Goal: Task Accomplishment & Management: Complete application form

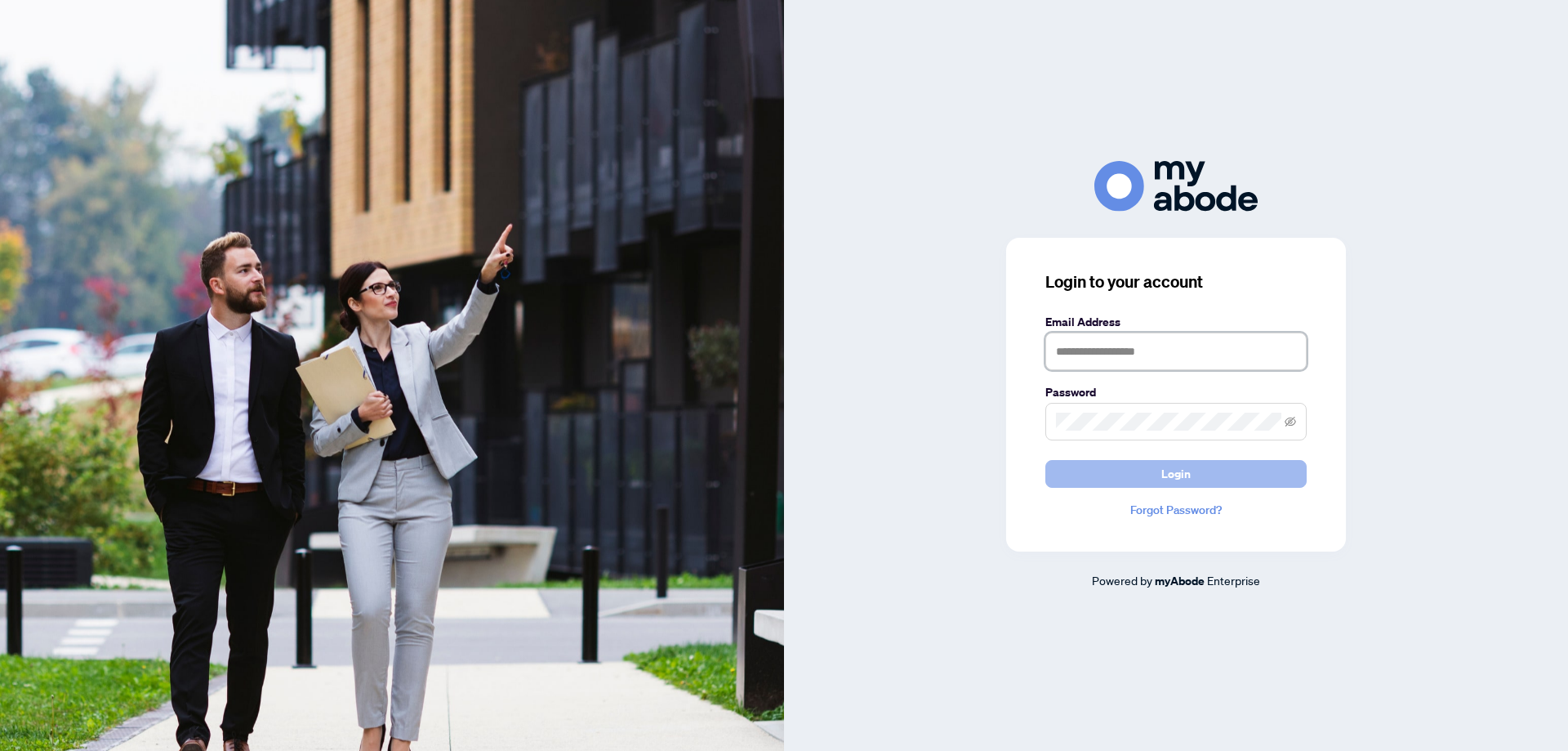
type input "**********"
click at [1159, 467] on button "Login" at bounding box center [1176, 474] width 262 height 28
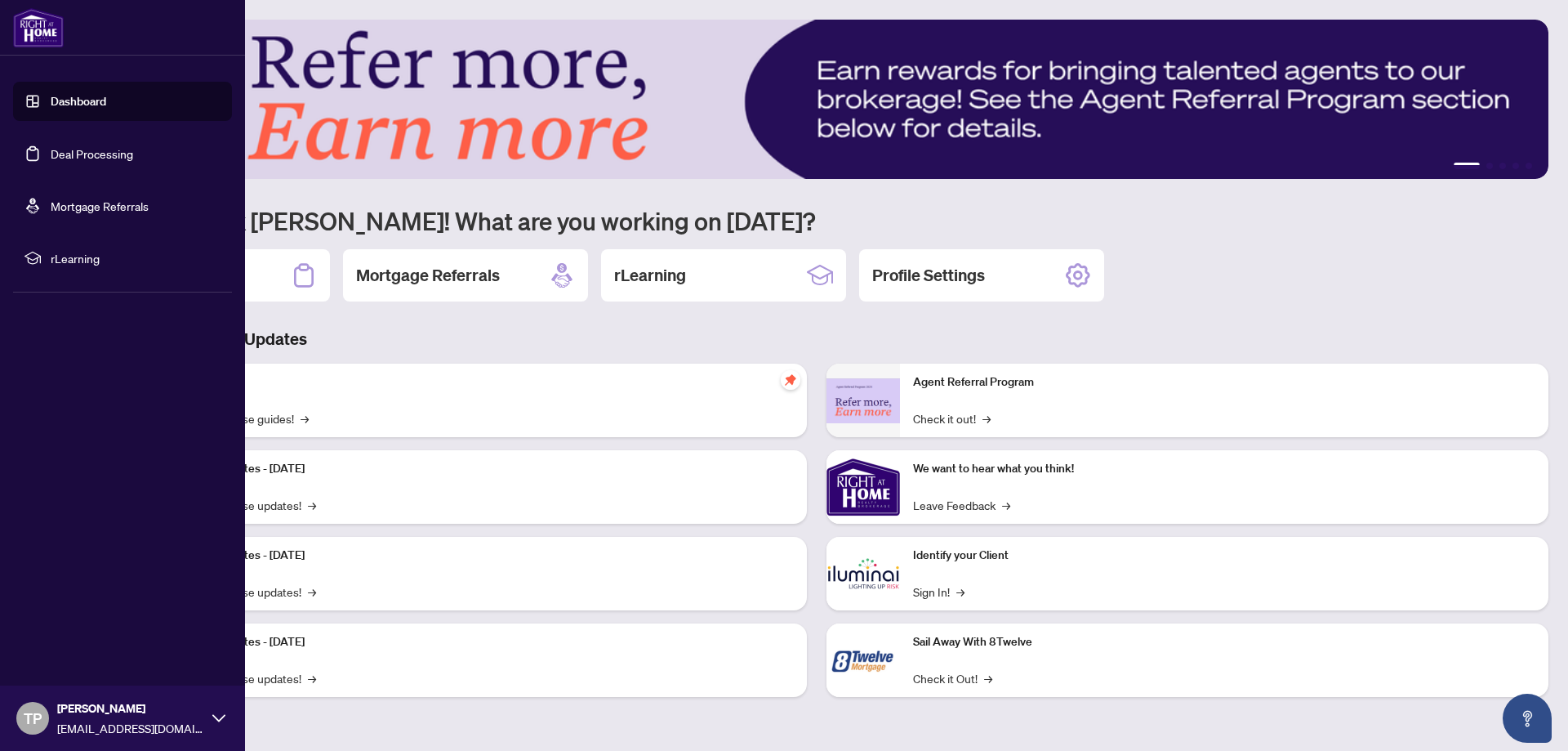
click at [111, 149] on link "Deal Processing" at bounding box center [92, 154] width 83 height 15
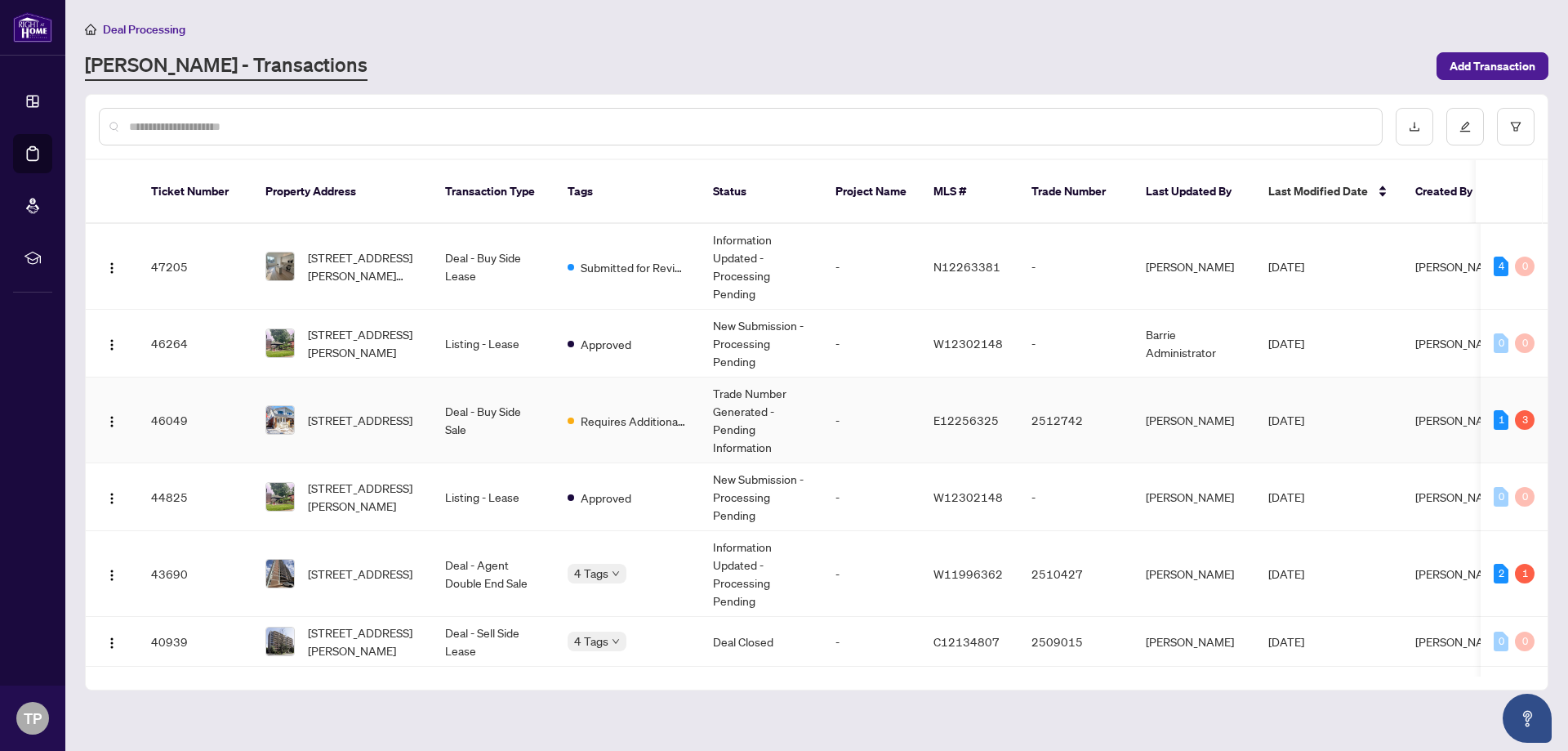
click at [889, 378] on td "-" at bounding box center [871, 421] width 98 height 85
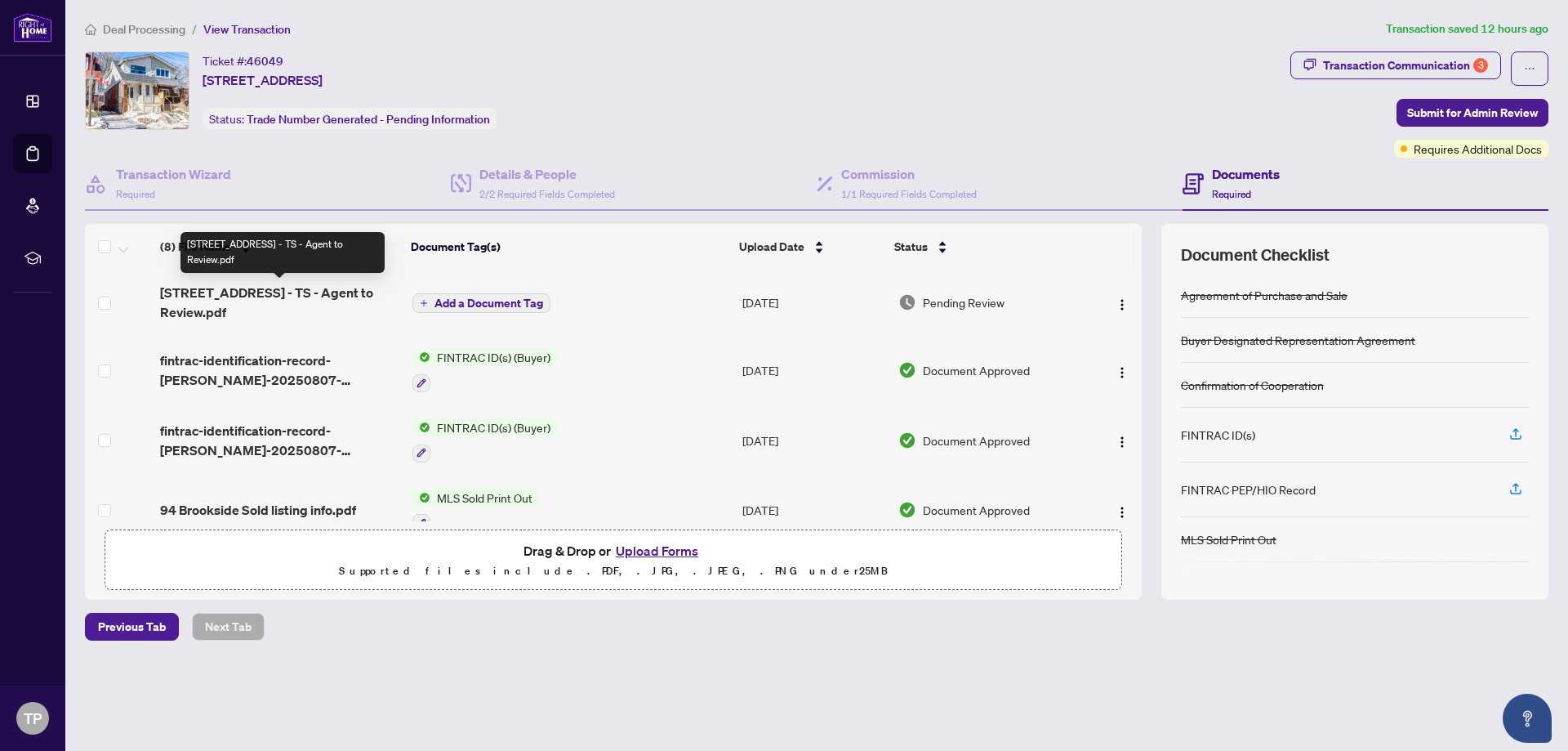
click at [220, 304] on span "94 Brookside Dr - TS - Agent to Review.pdf" at bounding box center [280, 303] width 239 height 39
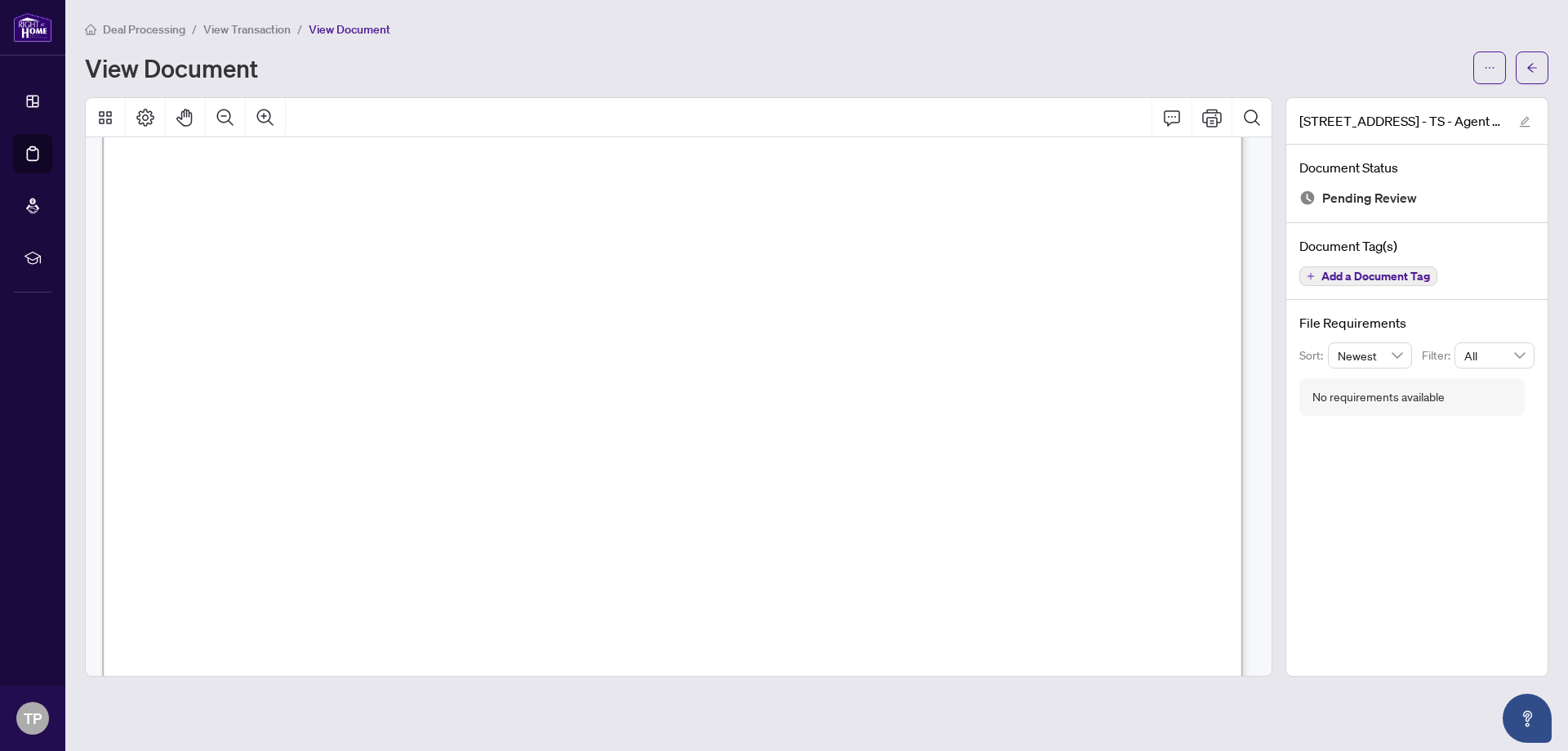
scroll to position [300, 0]
click at [1209, 106] on button "Print" at bounding box center [1212, 118] width 39 height 39
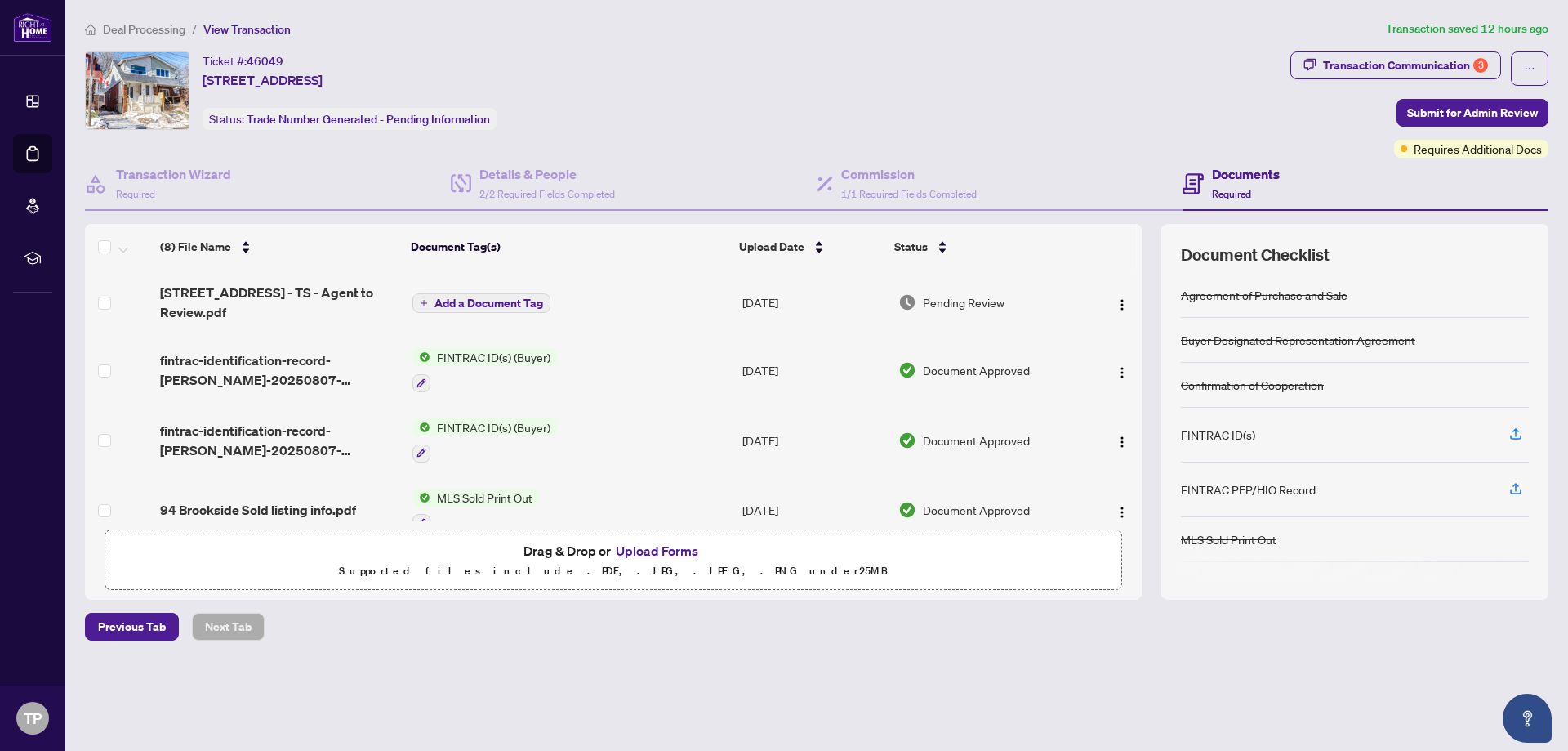
click at [656, 556] on button "Upload Forms" at bounding box center [656, 550] width 92 height 21
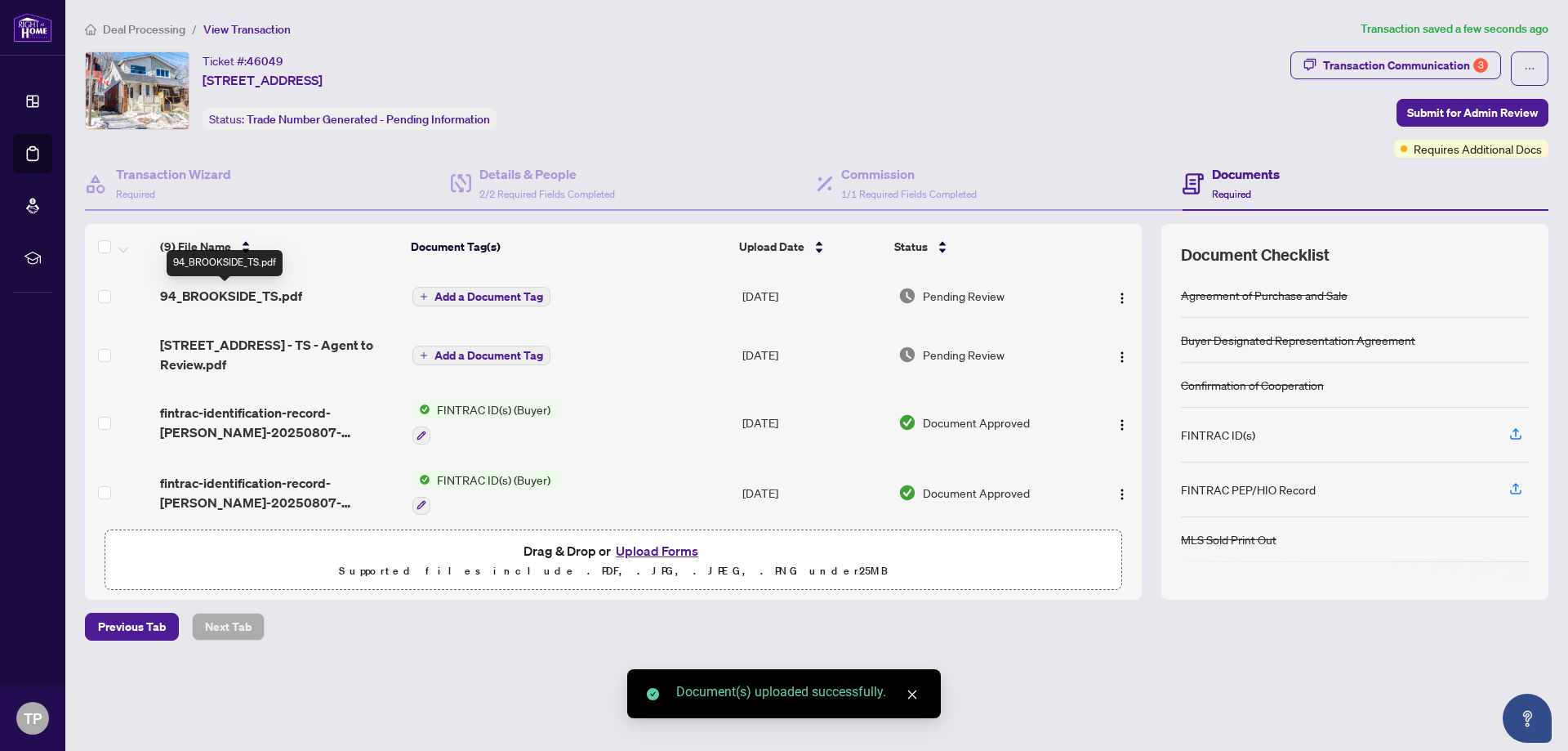
click at [250, 298] on span "94_BROOKSIDE_TS.pdf" at bounding box center [231, 295] width 142 height 19
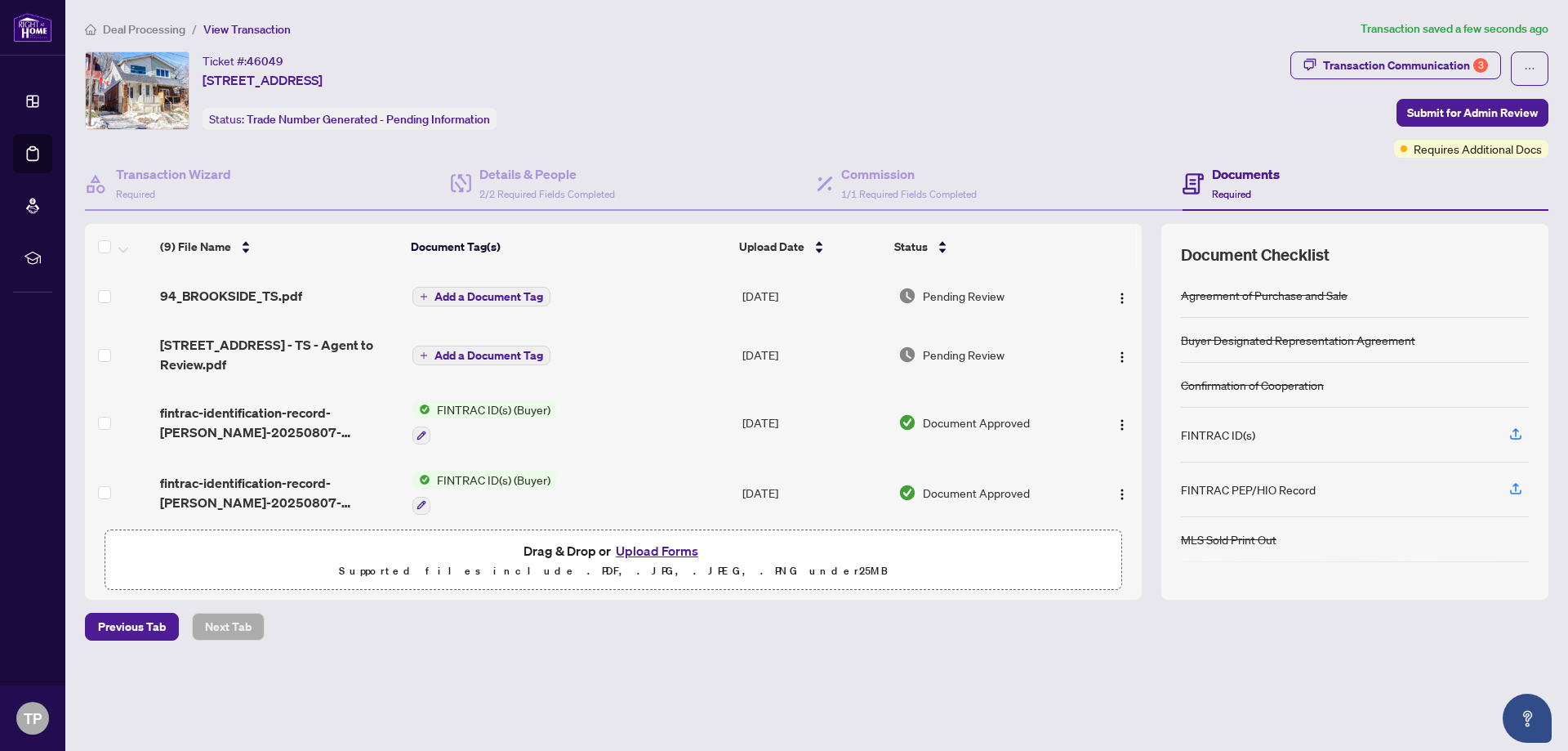
click at [448, 296] on span "Add a Document Tag" at bounding box center [488, 296] width 109 height 11
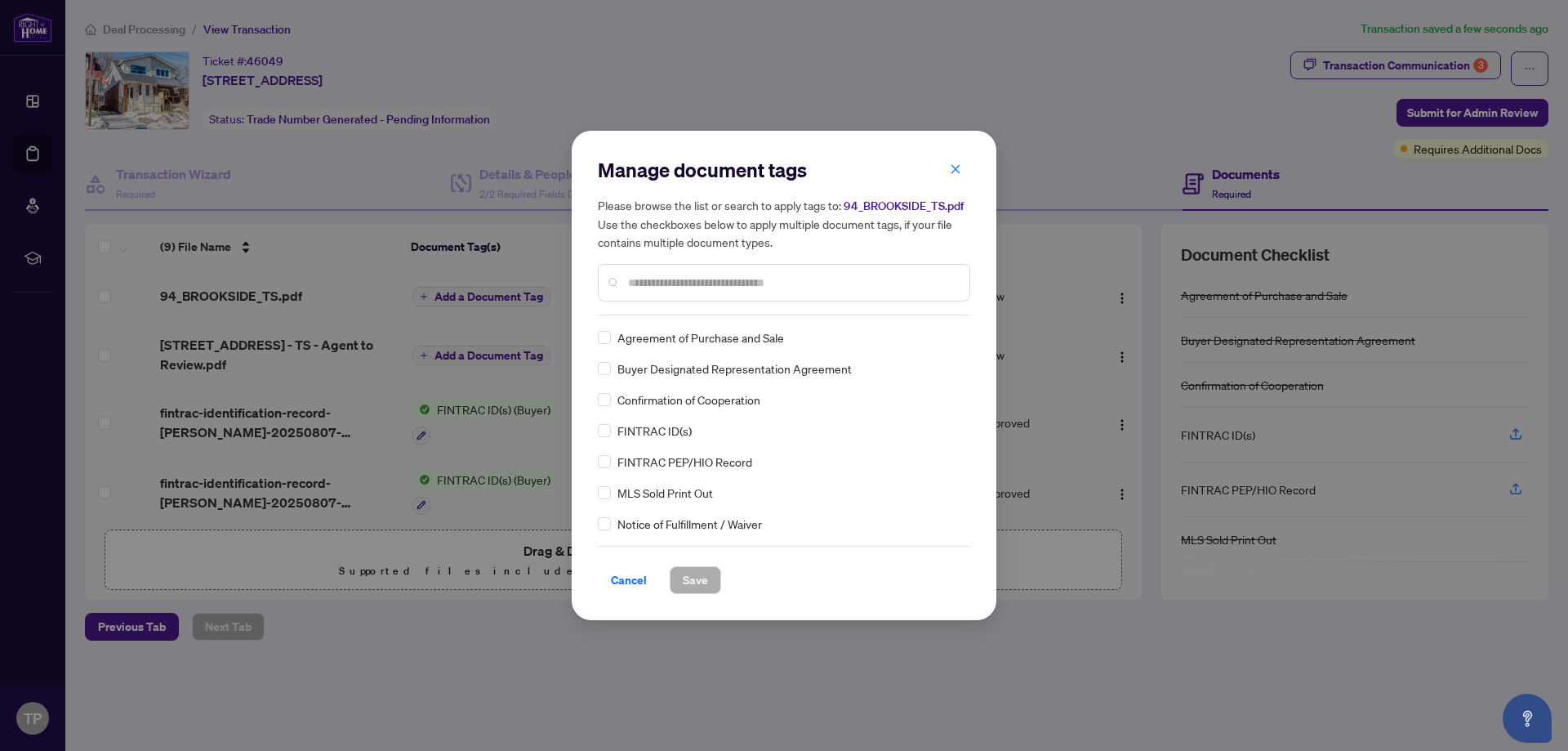
click at [672, 276] on input "text" at bounding box center [792, 282] width 328 height 18
type input "*****"
click at [688, 581] on span "Save" at bounding box center [695, 580] width 25 height 26
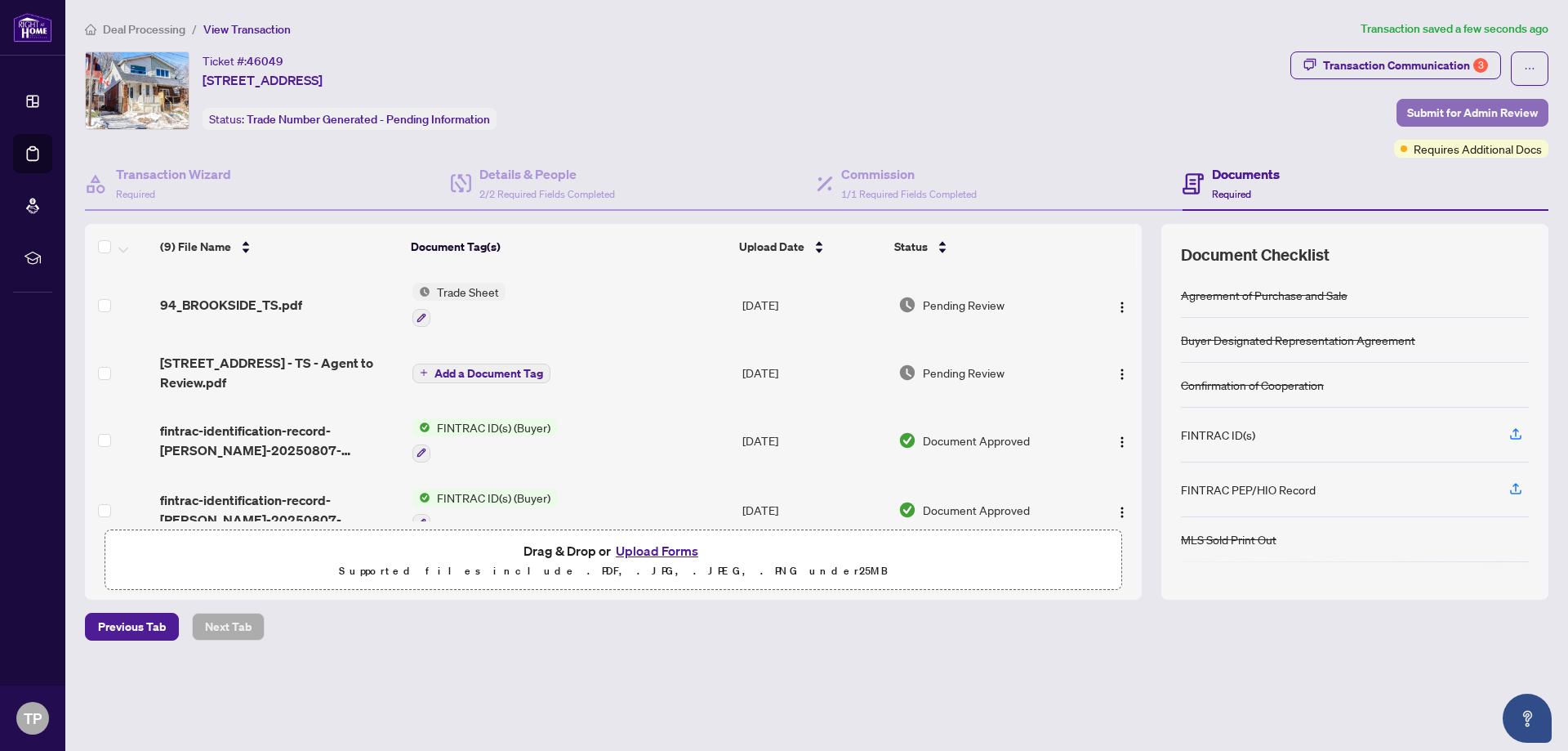
click at [1463, 112] on span "Submit for Admin Review" at bounding box center [1472, 112] width 131 height 26
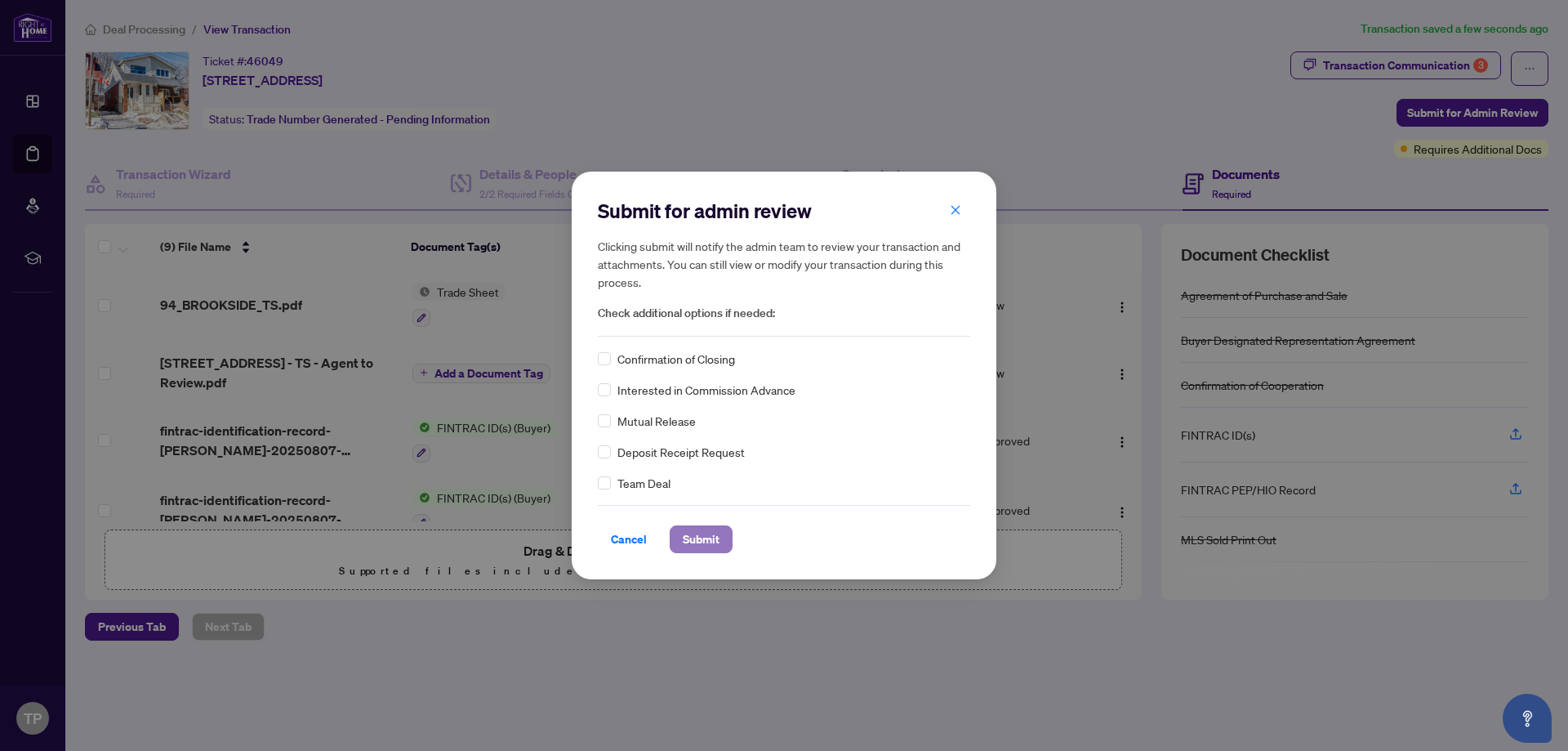
click at [697, 538] on span "Submit" at bounding box center [701, 539] width 37 height 26
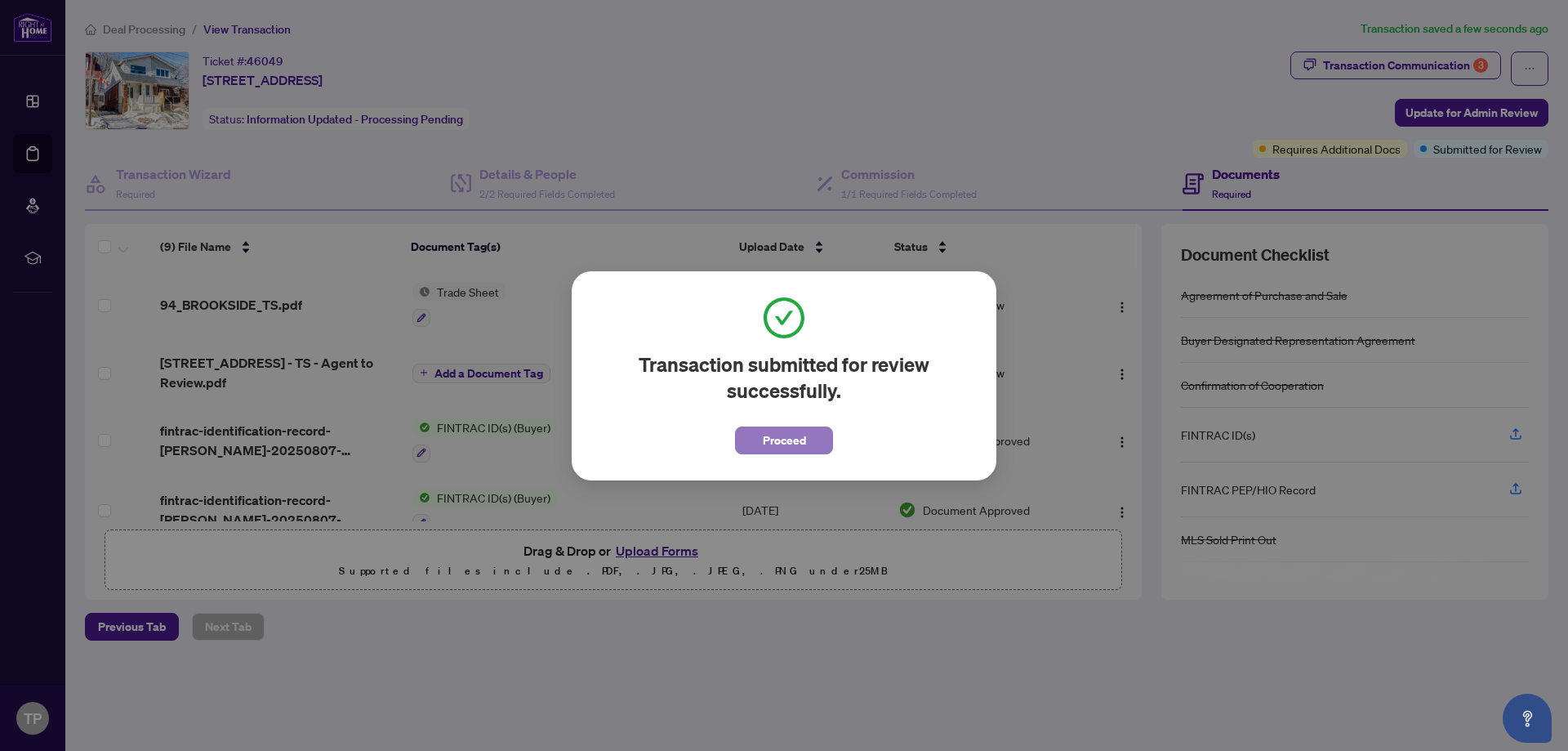
click at [826, 435] on button "Proceed" at bounding box center [784, 440] width 98 height 28
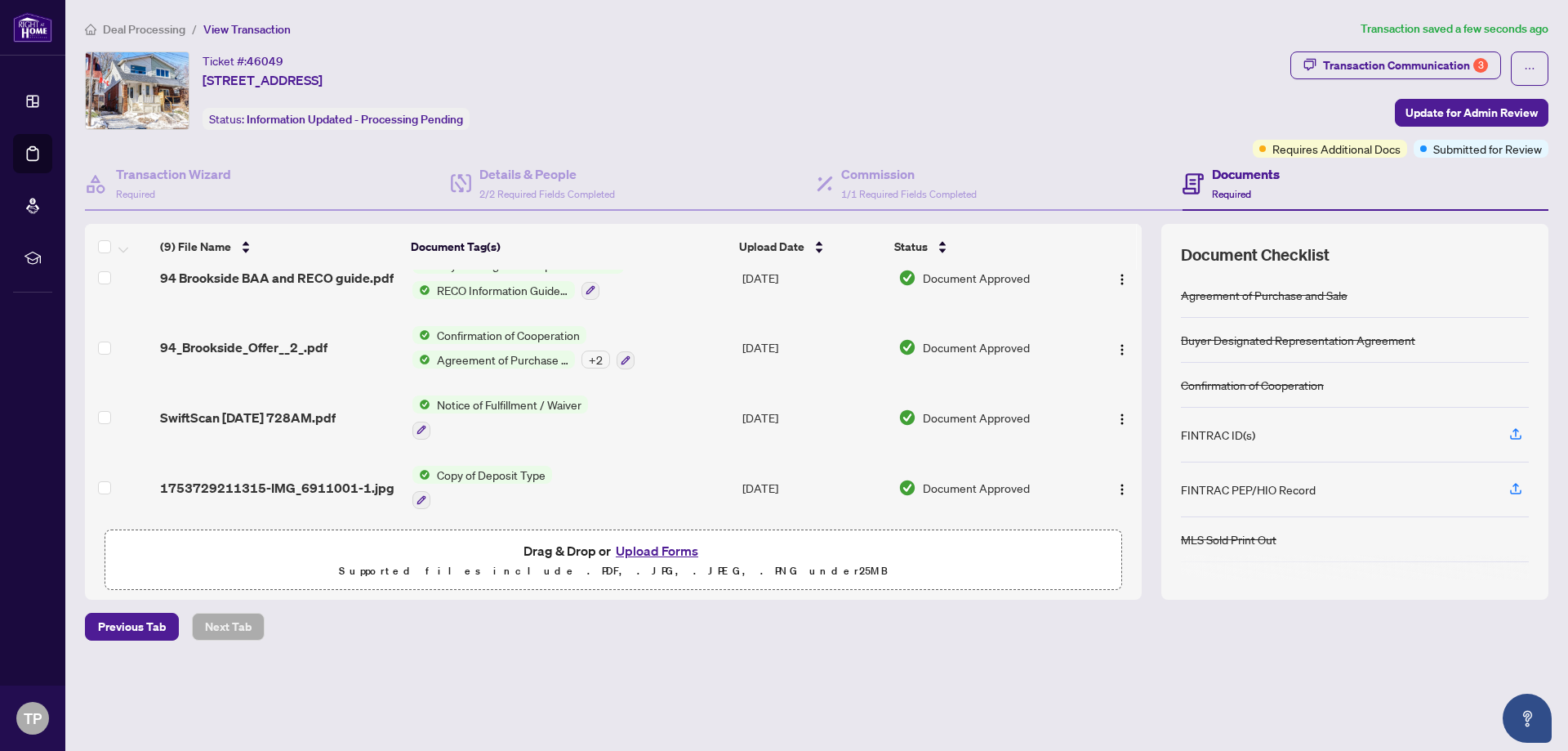
scroll to position [377, 0]
